Goal: Find specific page/section: Find specific page/section

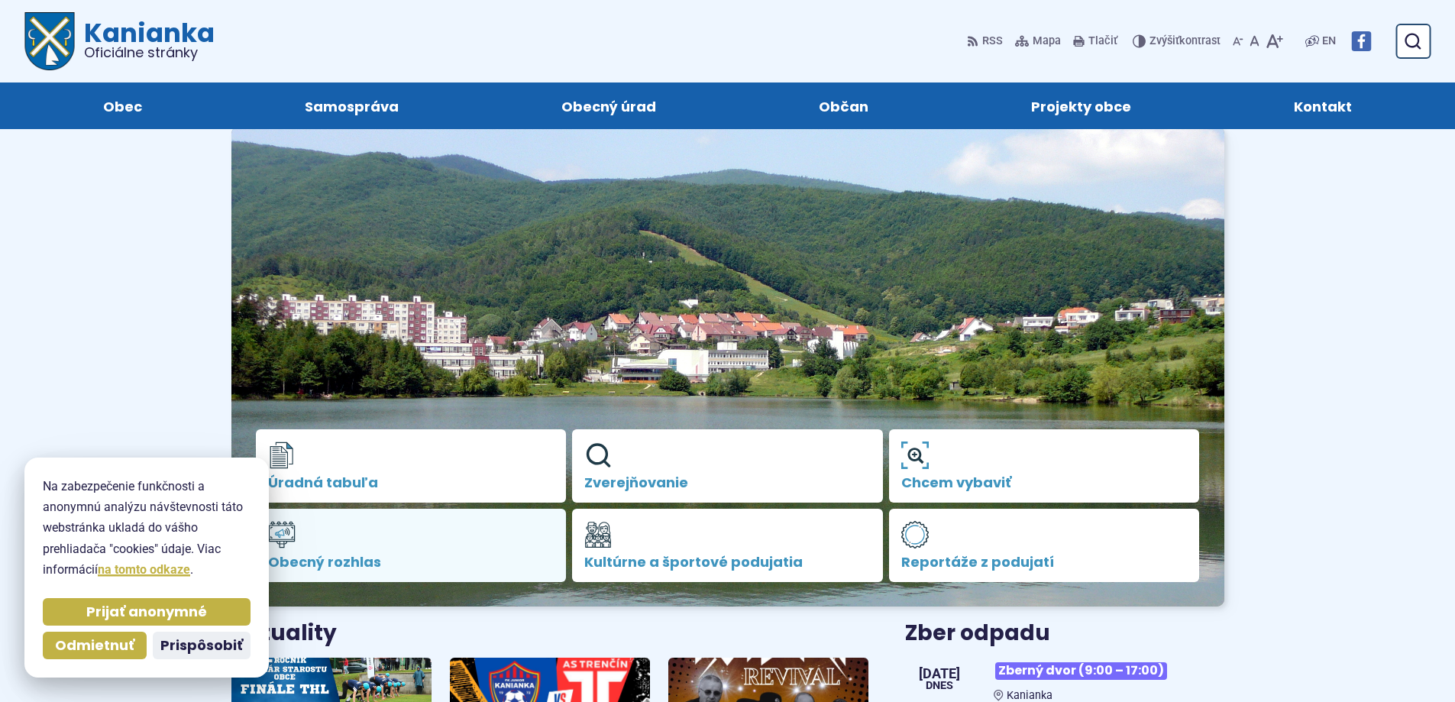
click at [433, 558] on span "Obecný rozhlas" at bounding box center [411, 562] width 286 height 15
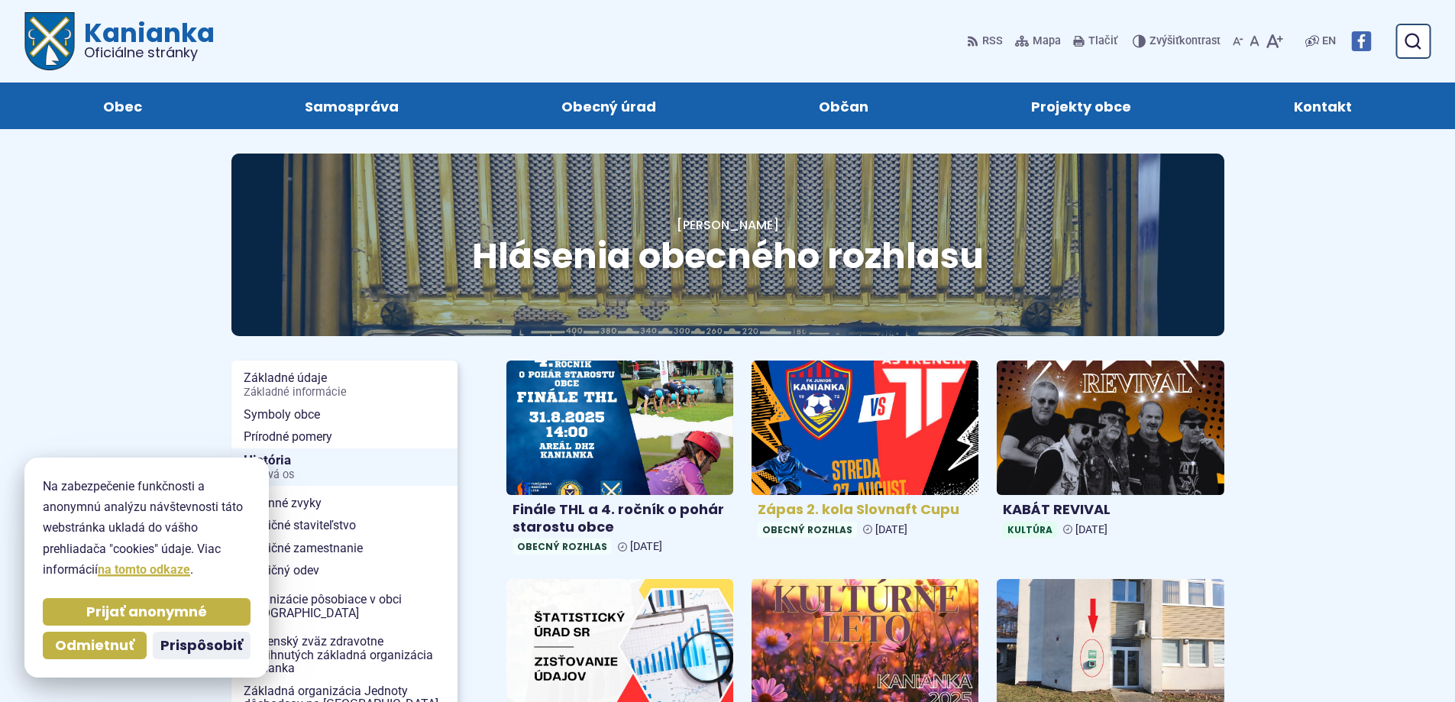
click at [876, 458] on img at bounding box center [865, 428] width 261 height 154
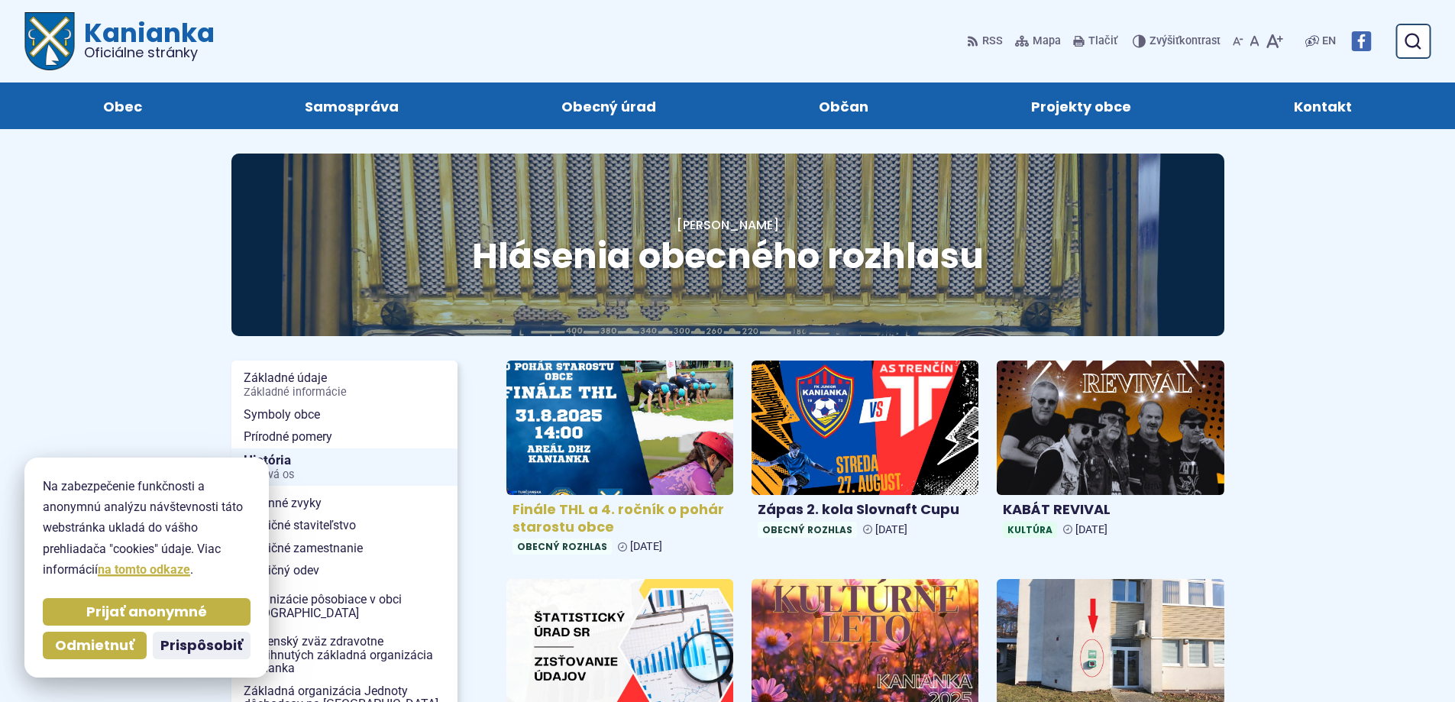
click at [659, 457] on img at bounding box center [619, 428] width 261 height 154
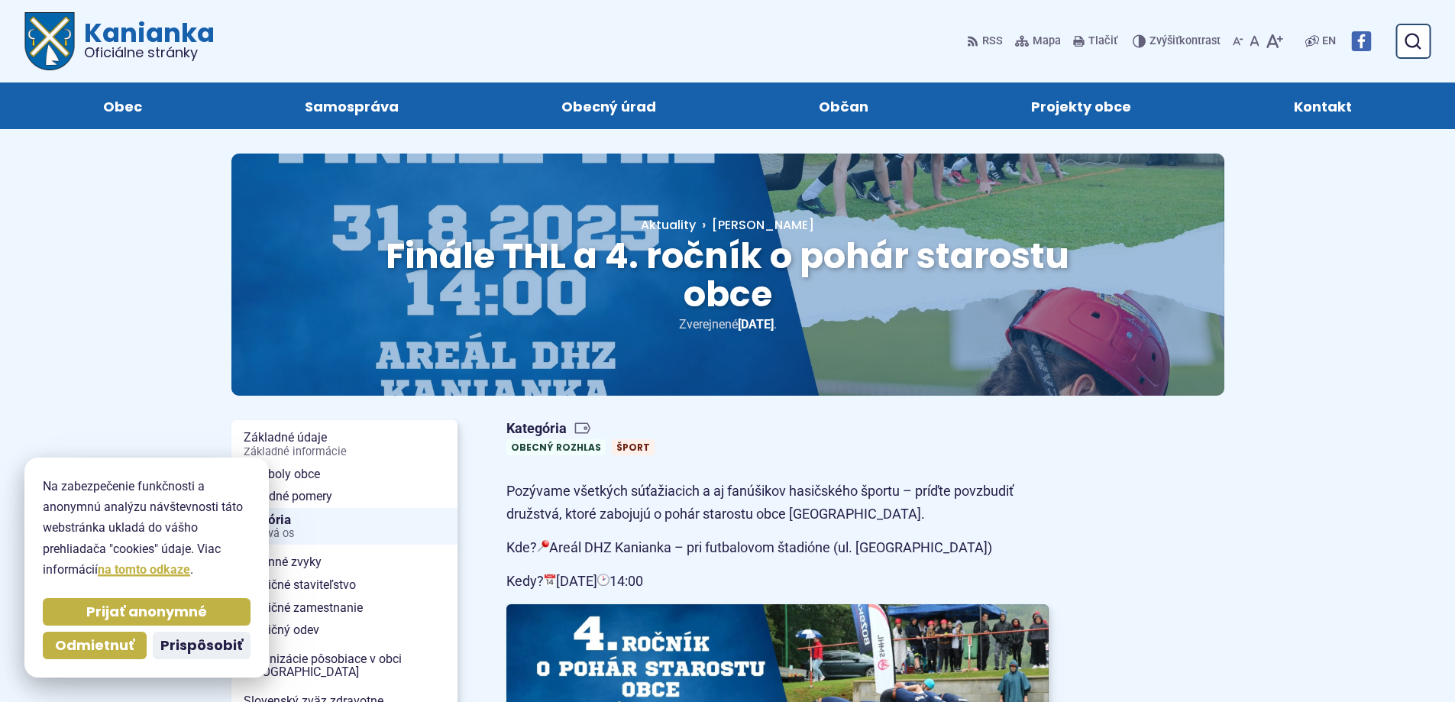
click at [92, 46] on span "Oficiálne stránky" at bounding box center [149, 53] width 131 height 14
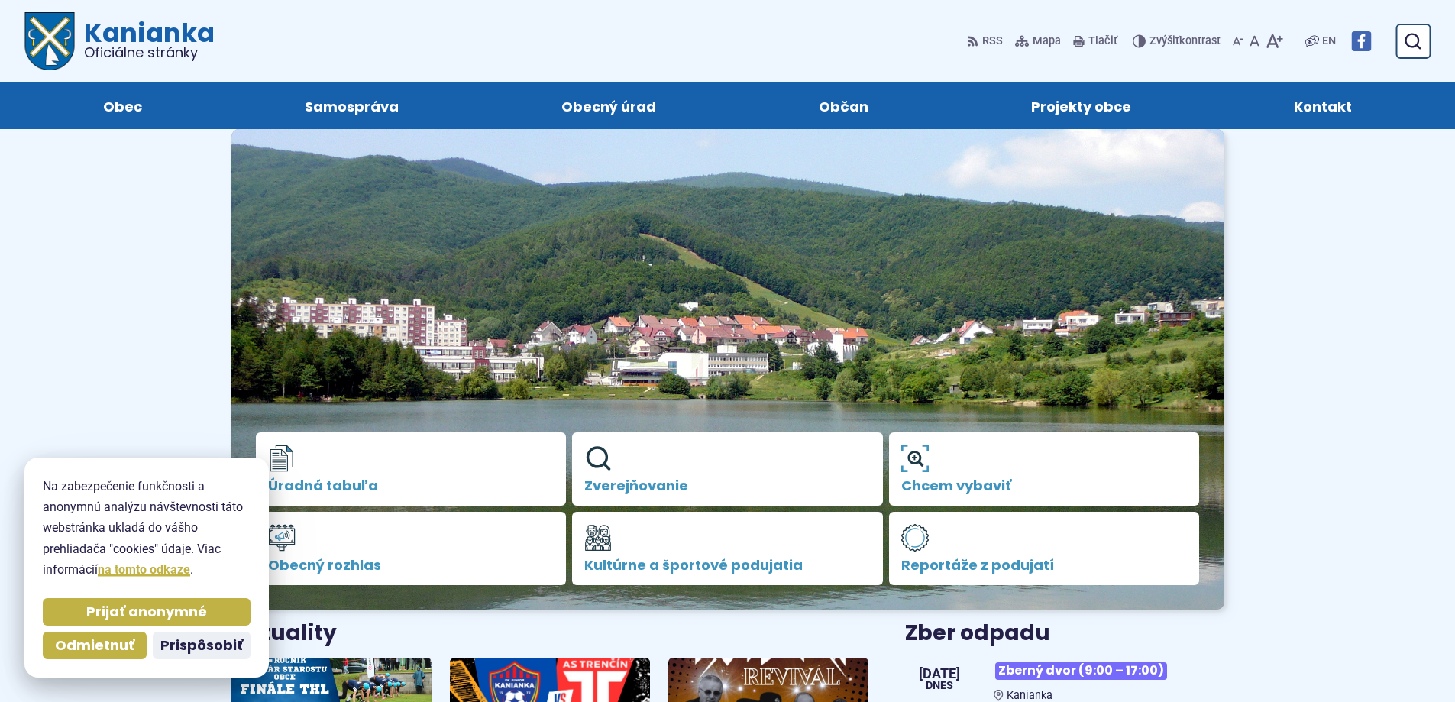
scroll to position [407, 0]
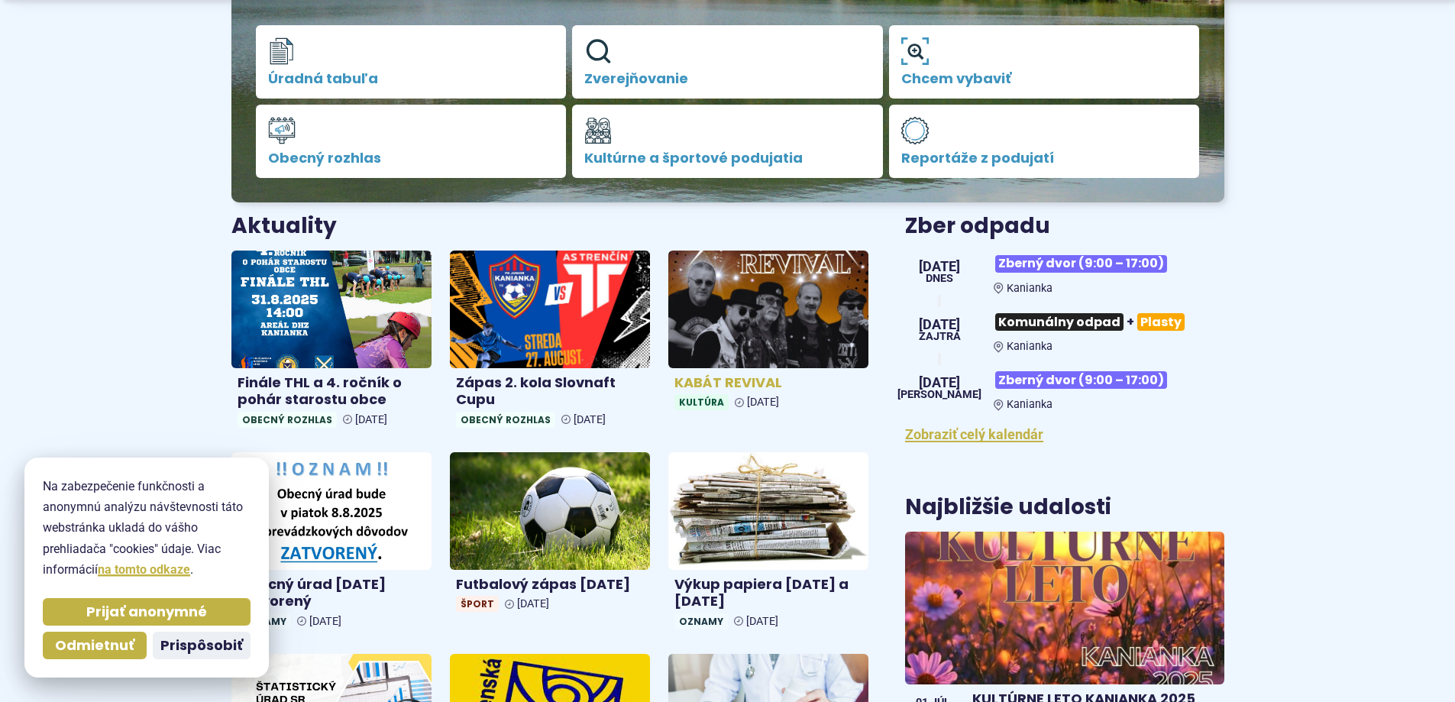
click at [746, 297] on img at bounding box center [768, 308] width 231 height 135
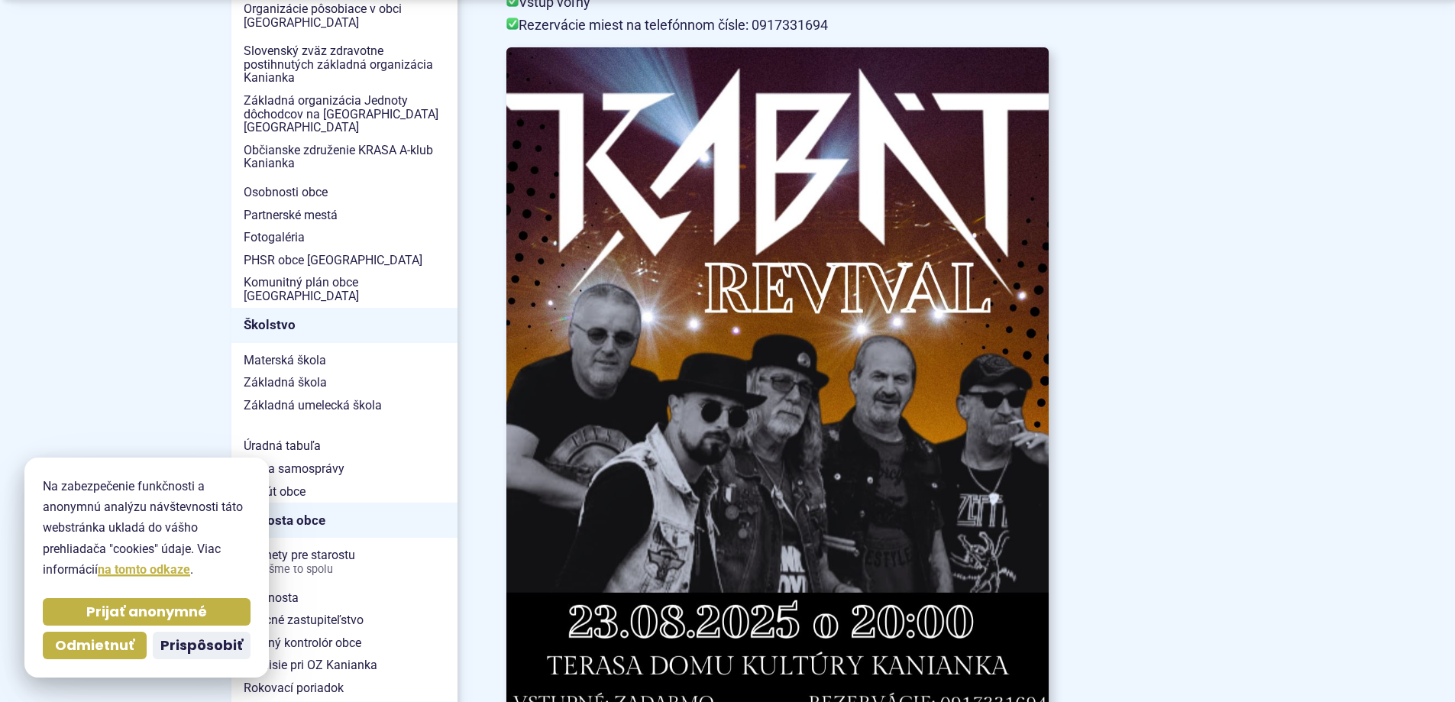
scroll to position [815, 0]
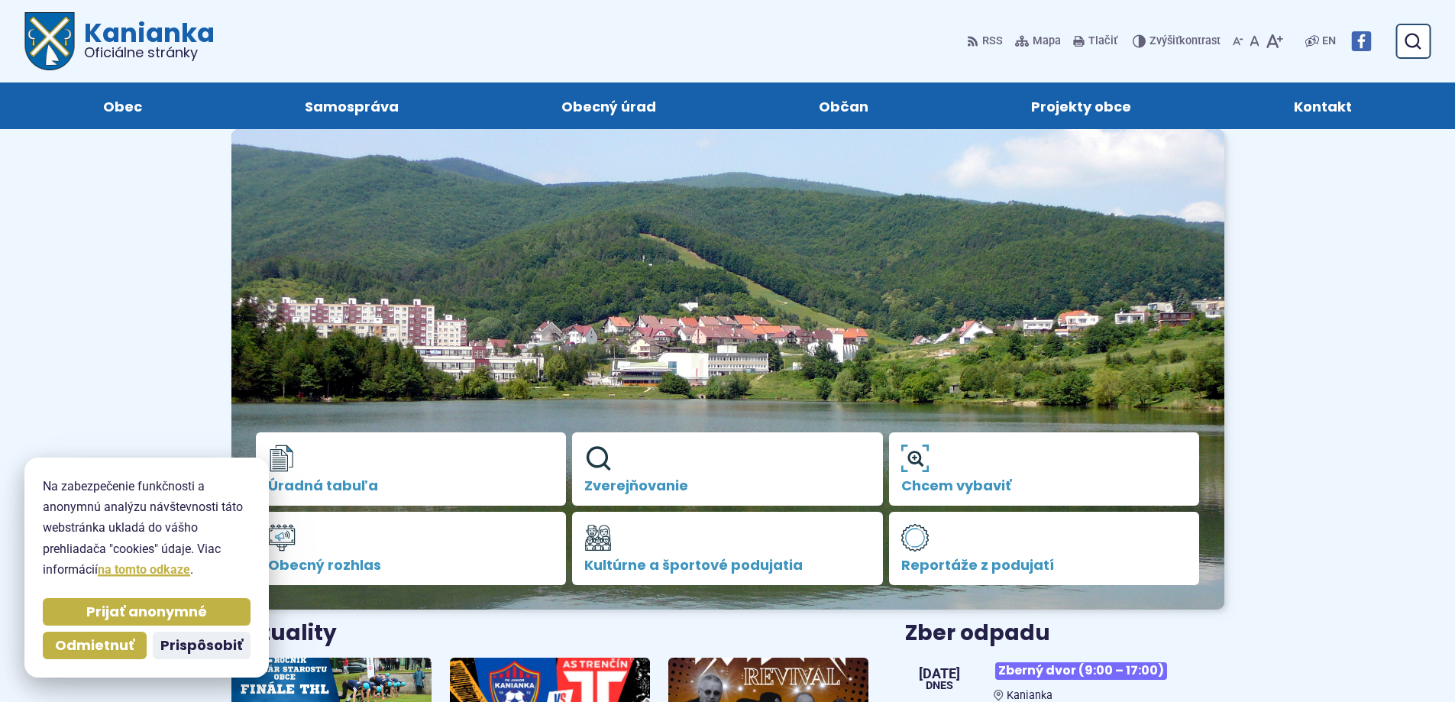
scroll to position [407, 0]
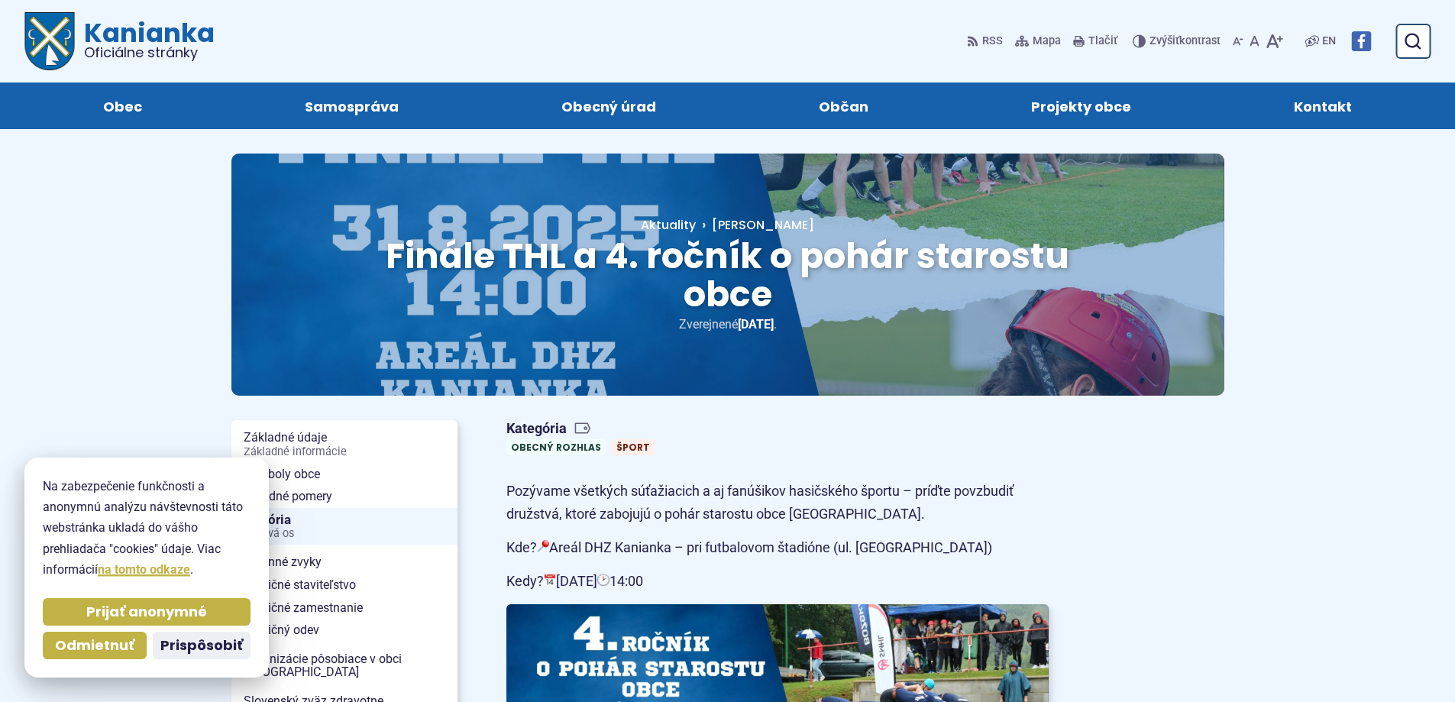
click at [135, 25] on span "Kanianka Oficiálne stránky" at bounding box center [145, 40] width 140 height 40
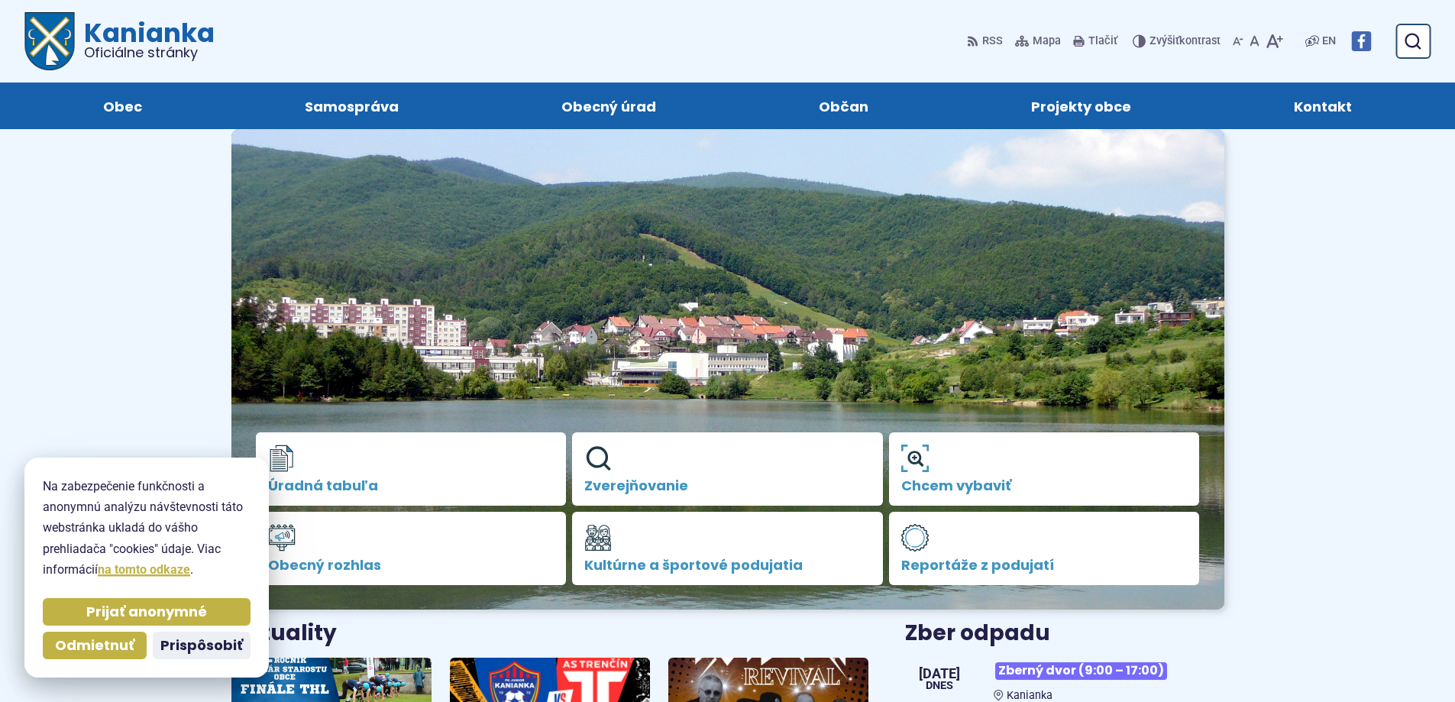
scroll to position [611, 0]
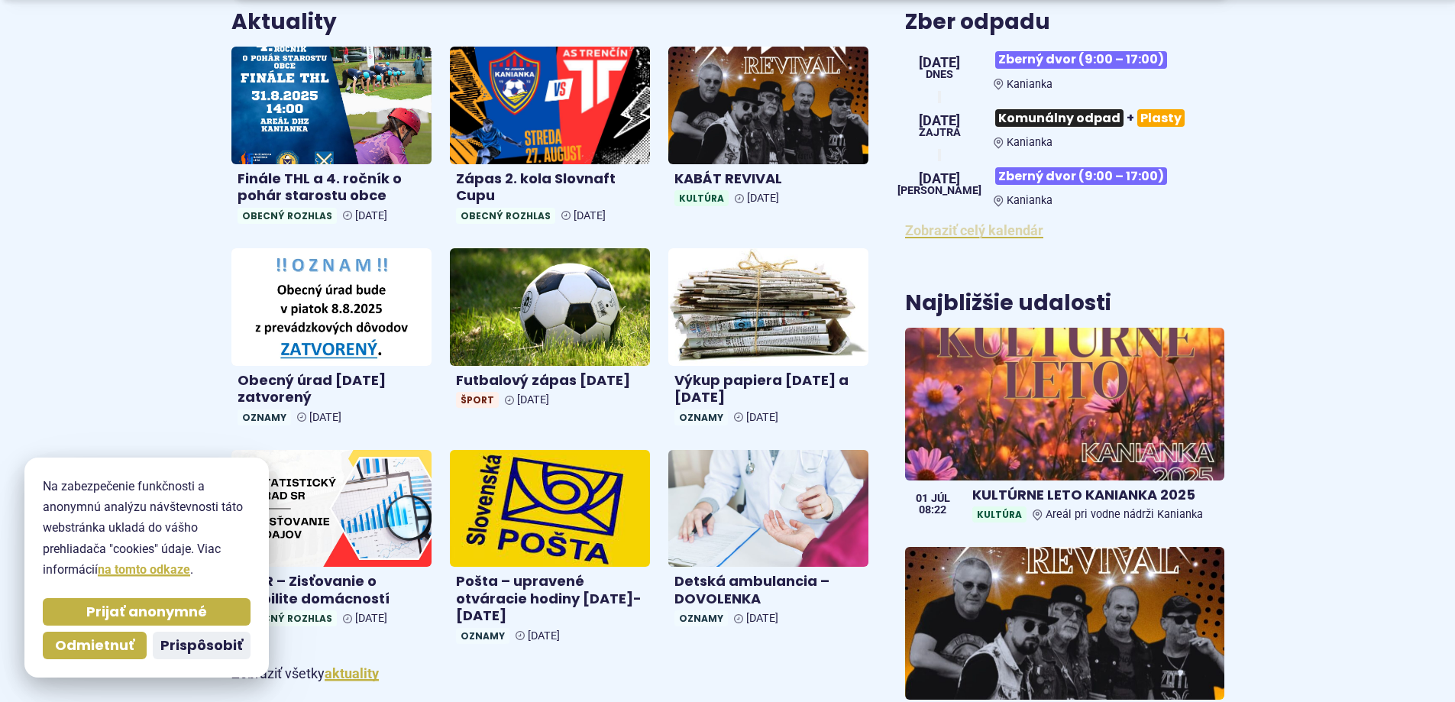
click at [978, 233] on link "Zobraziť celý kalendár" at bounding box center [974, 230] width 138 height 16
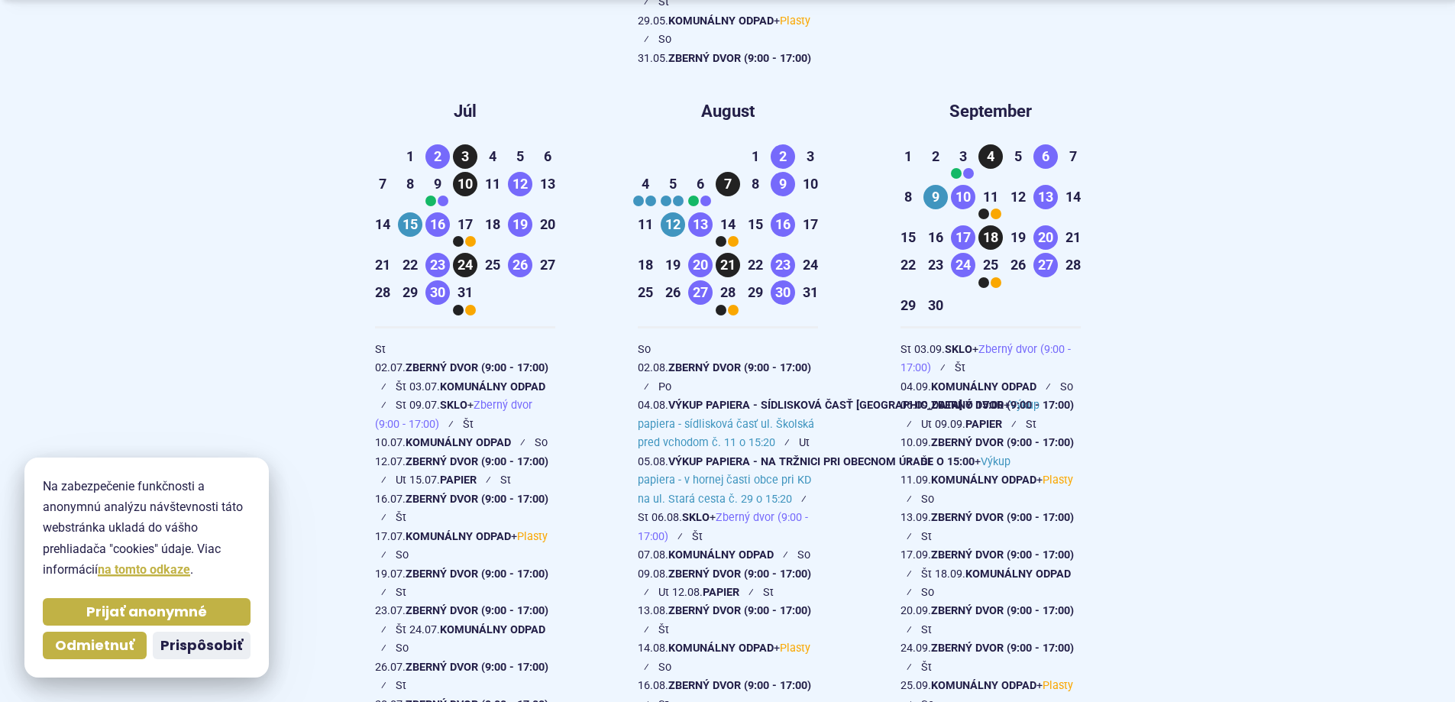
scroll to position [2038, 0]
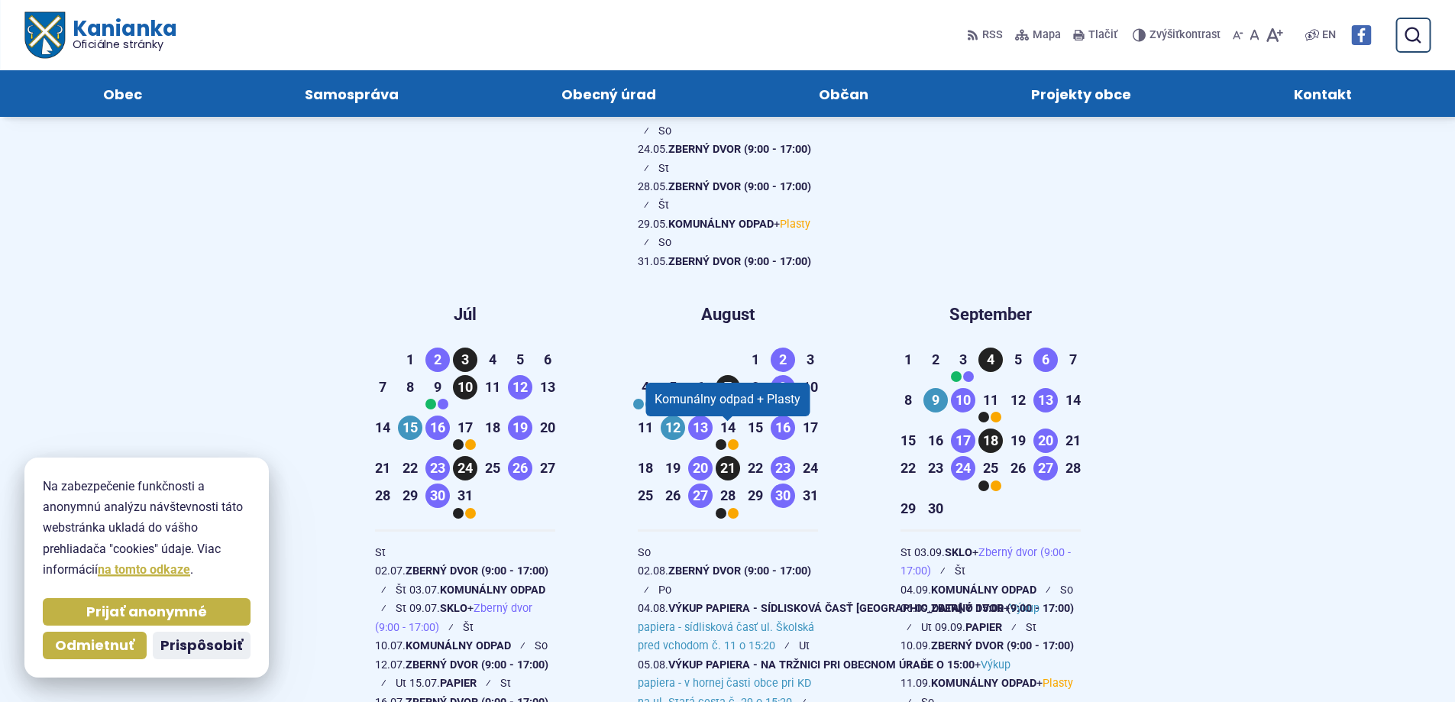
click at [730, 439] on div at bounding box center [733, 444] width 11 height 11
click at [729, 383] on div "Komunálny odpad + Plasty" at bounding box center [728, 400] width 164 height 34
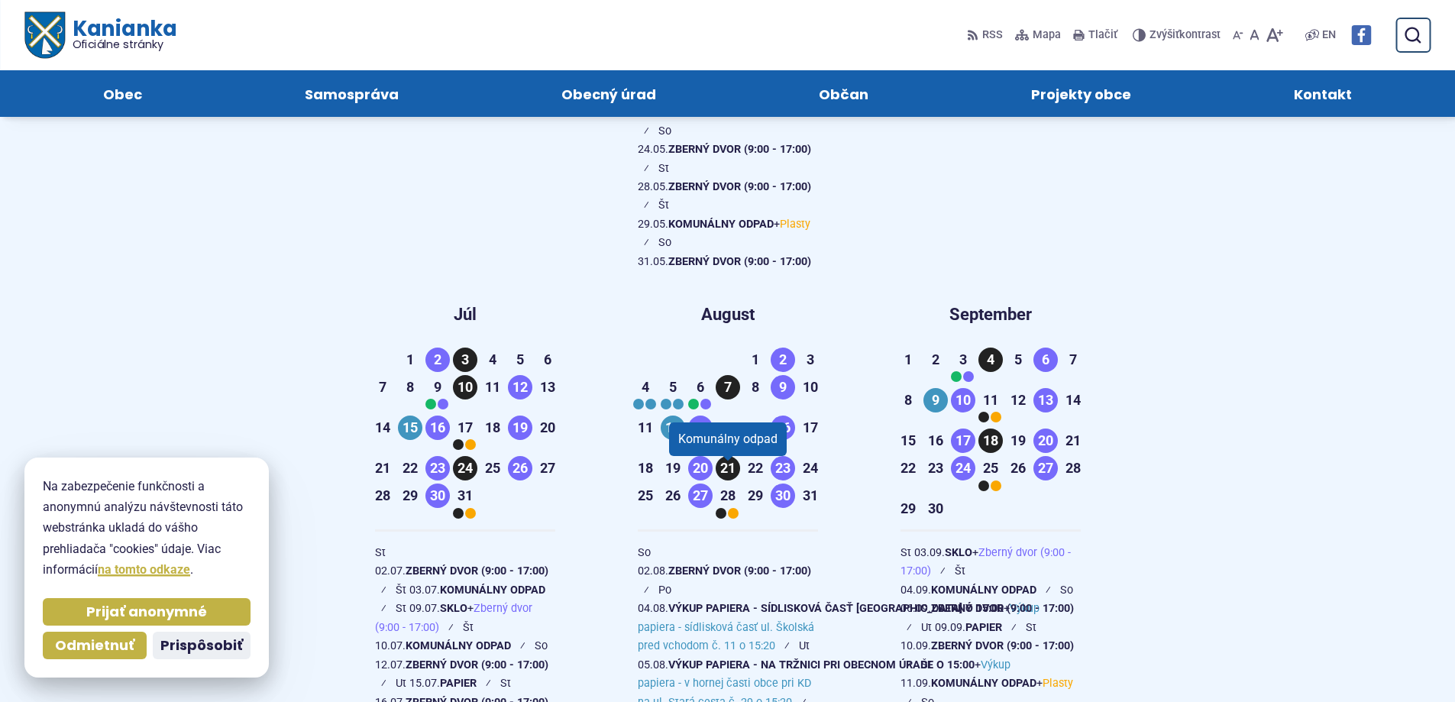
click at [724, 457] on span "21" at bounding box center [728, 469] width 24 height 24
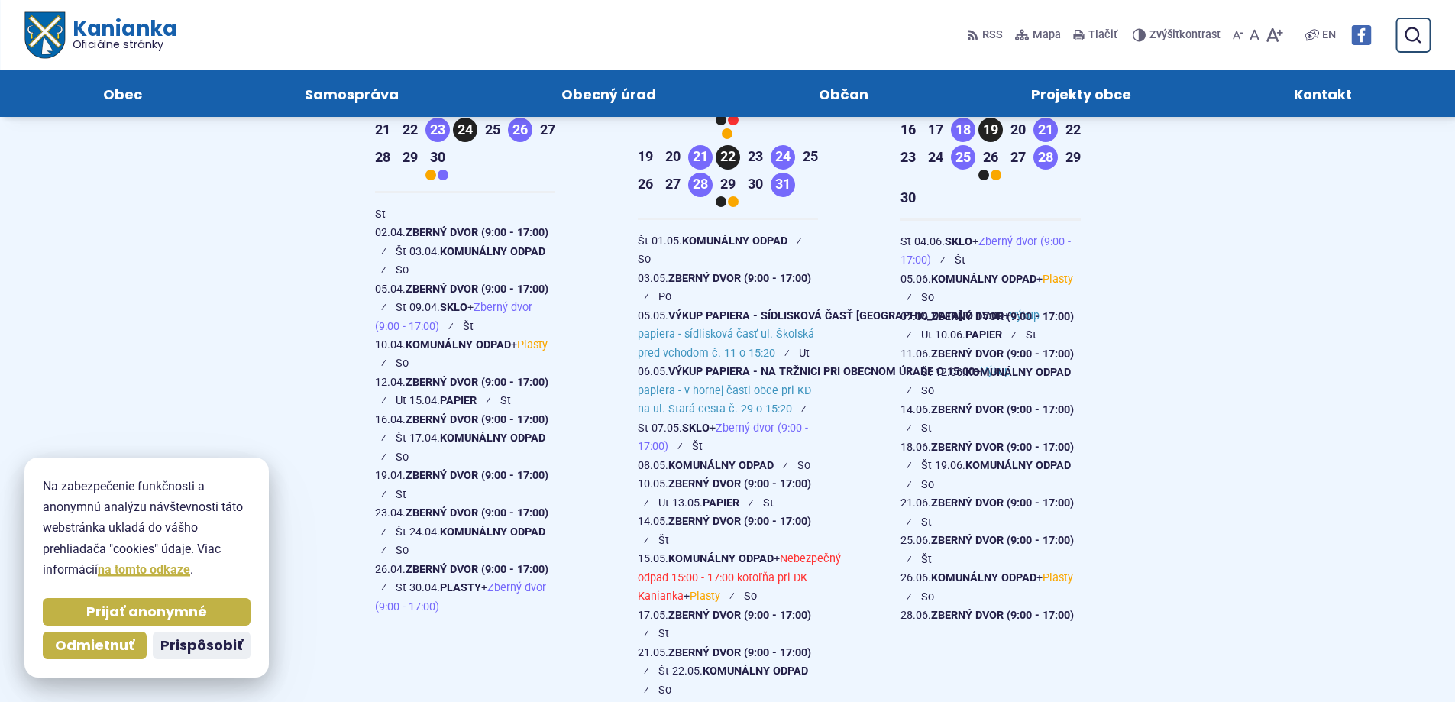
scroll to position [867, 0]
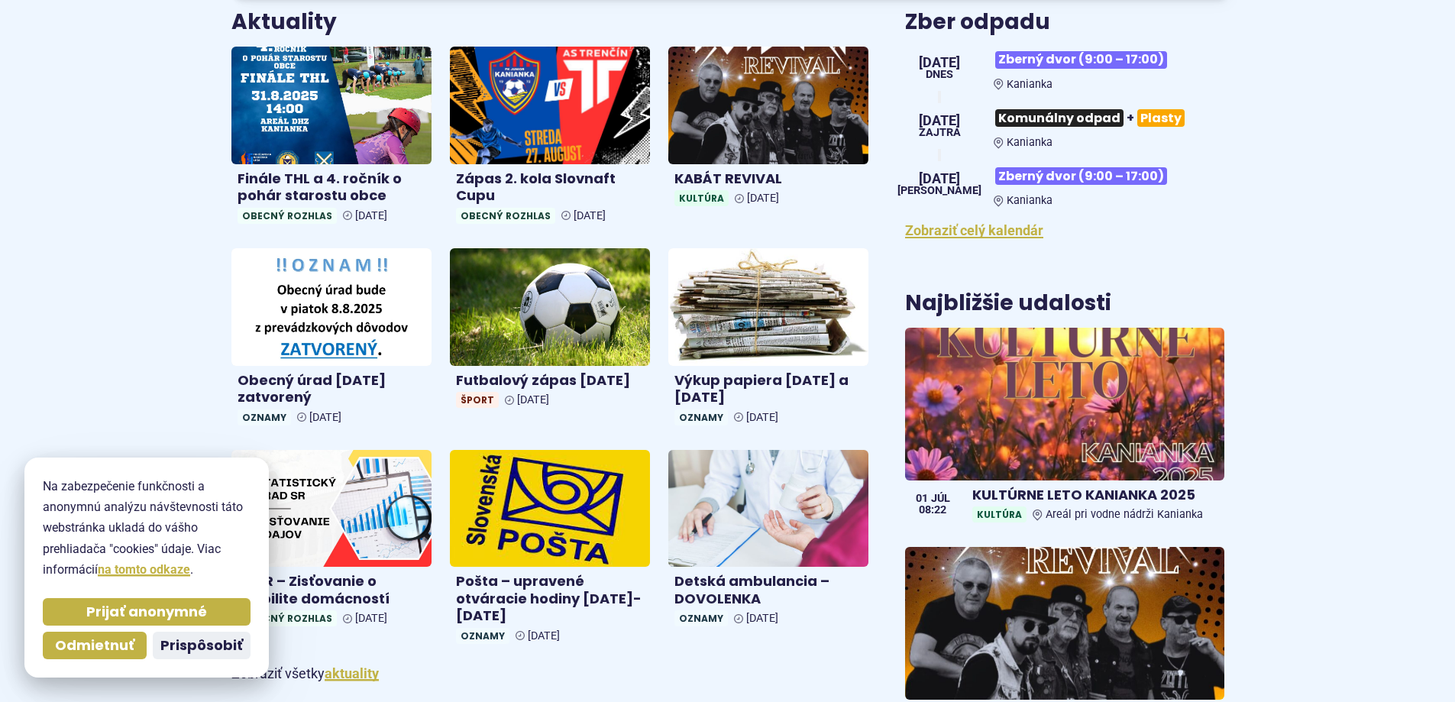
scroll to position [407, 0]
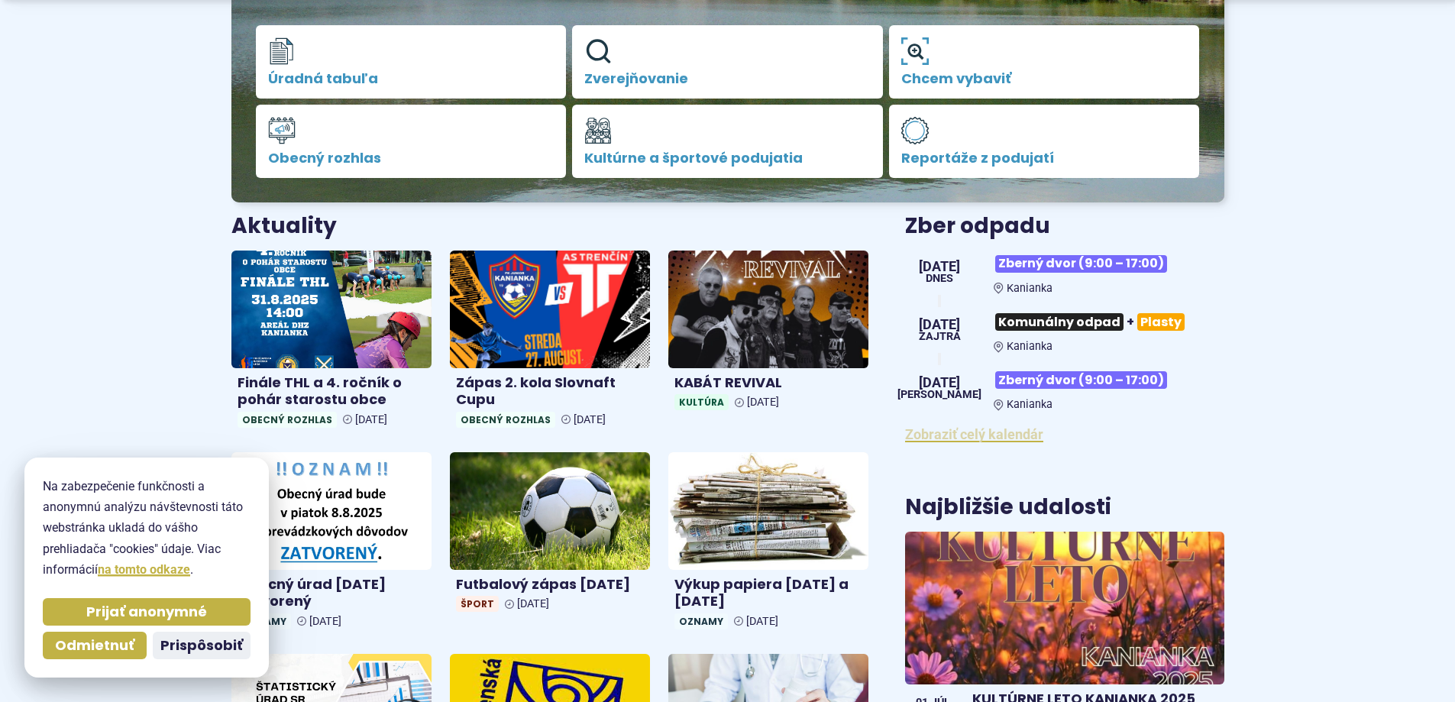
click at [977, 442] on link "Zobraziť celý kalendár" at bounding box center [974, 434] width 138 height 16
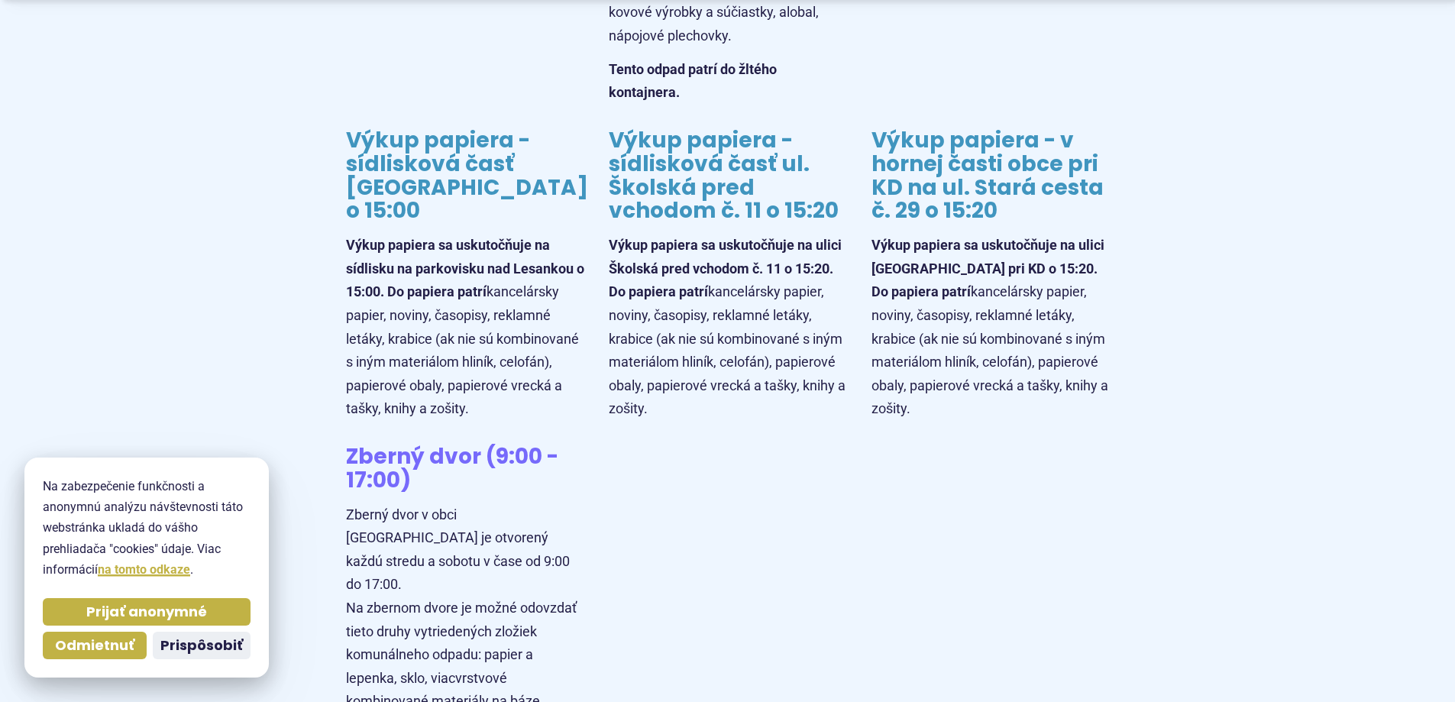
scroll to position [5297, 0]
